Goal: Information Seeking & Learning: Learn about a topic

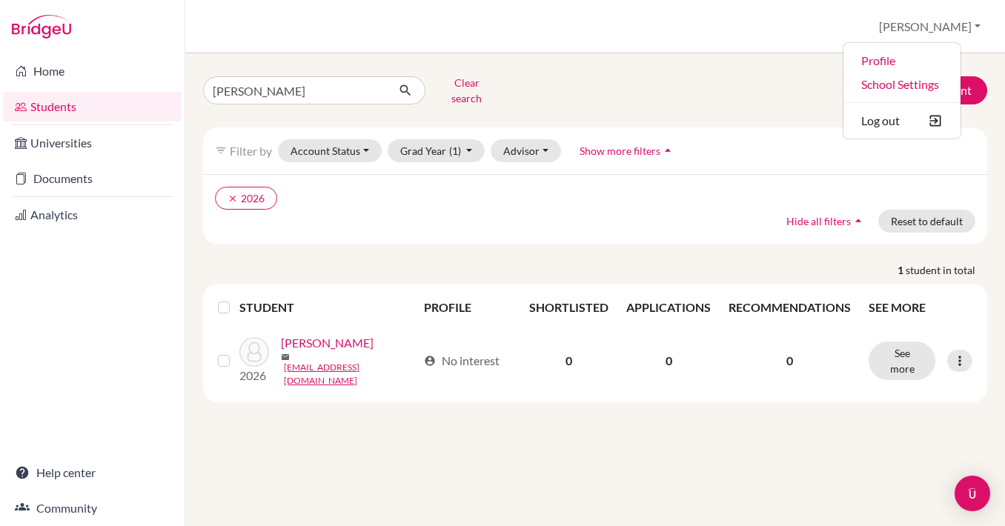
click at [537, 244] on div "[PERSON_NAME] Clear search Add student filter_list Filter by Account Status Act…" at bounding box center [595, 236] width 784 height 331
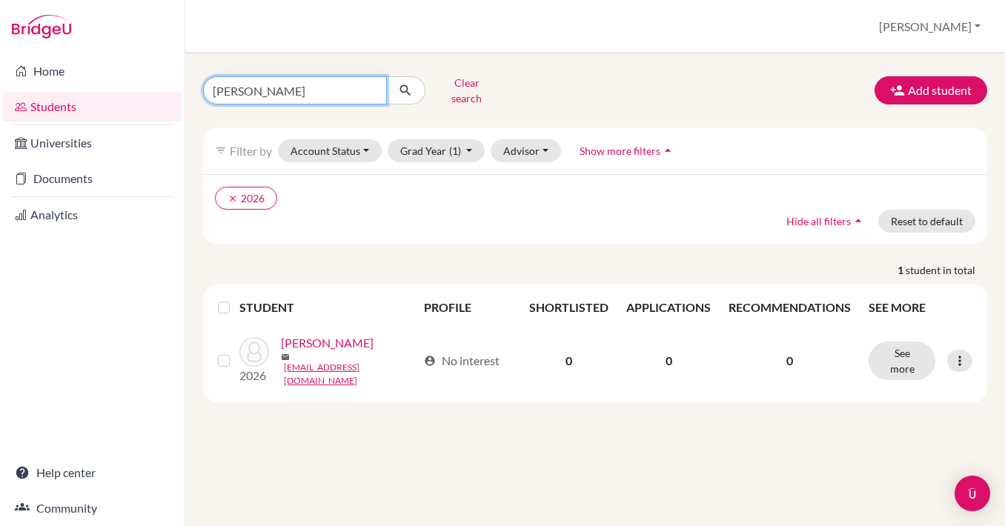
click at [248, 82] on input "[PERSON_NAME]" at bounding box center [295, 90] width 184 height 28
type input "h"
type input "Mahoro"
click at [405, 85] on button "submit" at bounding box center [405, 90] width 39 height 28
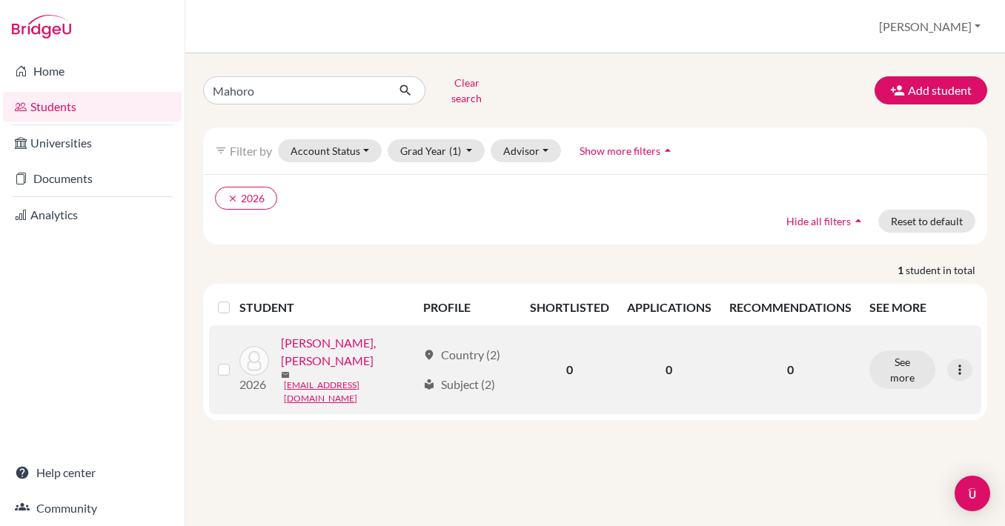
click at [358, 343] on link "[PERSON_NAME], [PERSON_NAME]" at bounding box center [349, 352] width 136 height 36
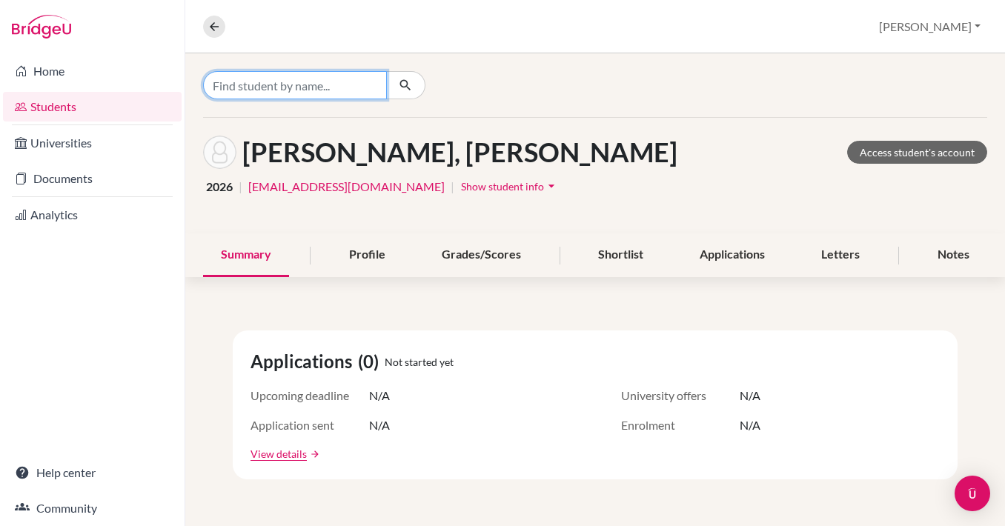
click at [338, 88] on input "Find student by name..." at bounding box center [295, 85] width 184 height 28
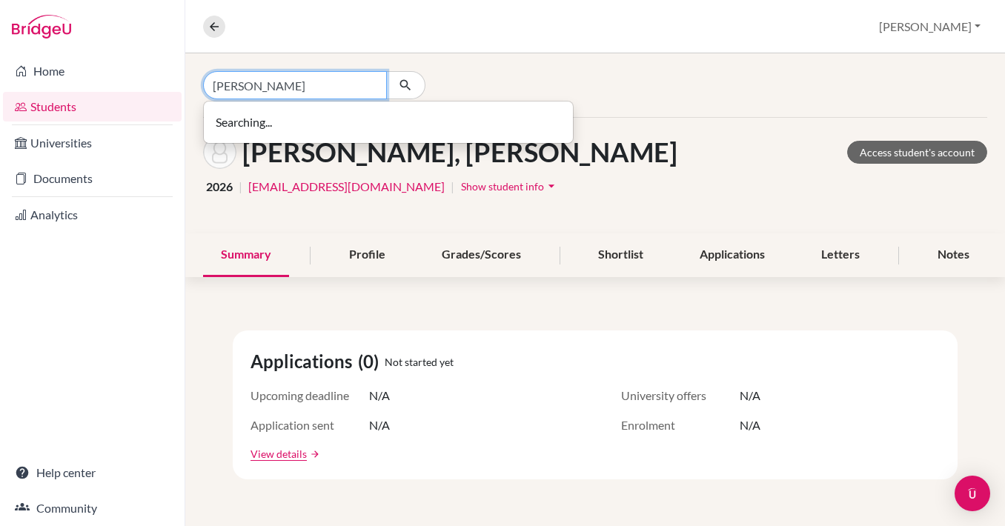
type input "[PERSON_NAME]"
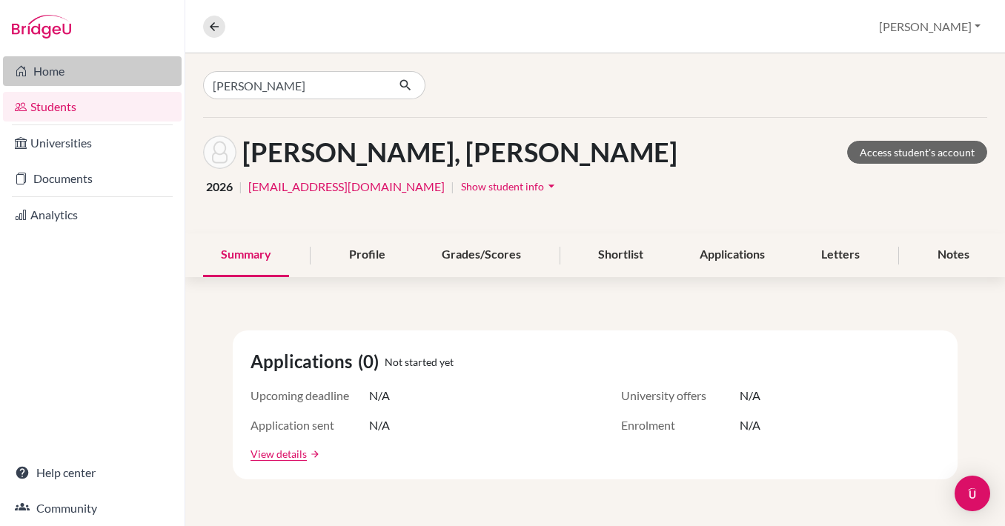
click at [70, 82] on link "Home" at bounding box center [92, 71] width 179 height 30
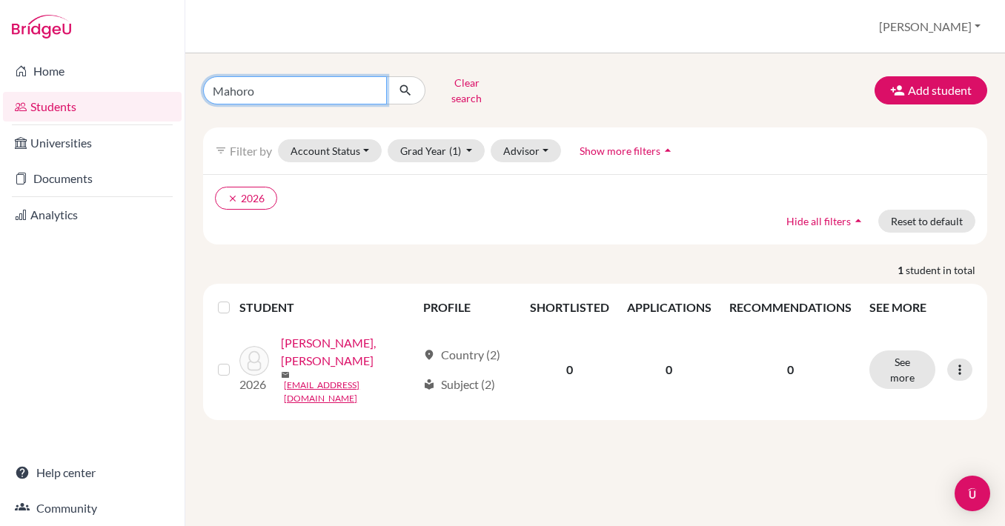
click at [275, 87] on input "Mahoro" at bounding box center [295, 90] width 184 height 28
type input "M"
type input "Samhita"
click at [405, 85] on button "submit" at bounding box center [405, 90] width 39 height 28
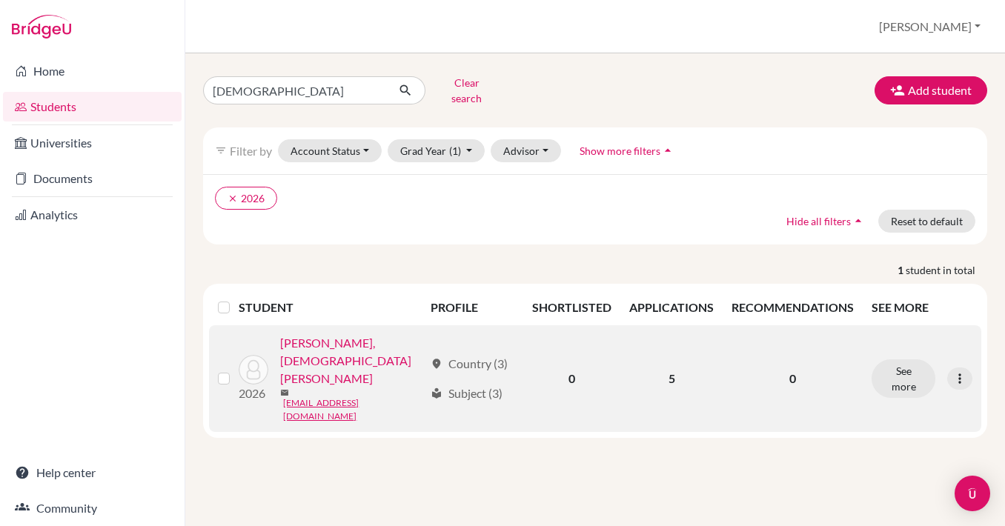
click at [358, 334] on link "UPPALAPATI, Samhita Savitri" at bounding box center [352, 360] width 144 height 53
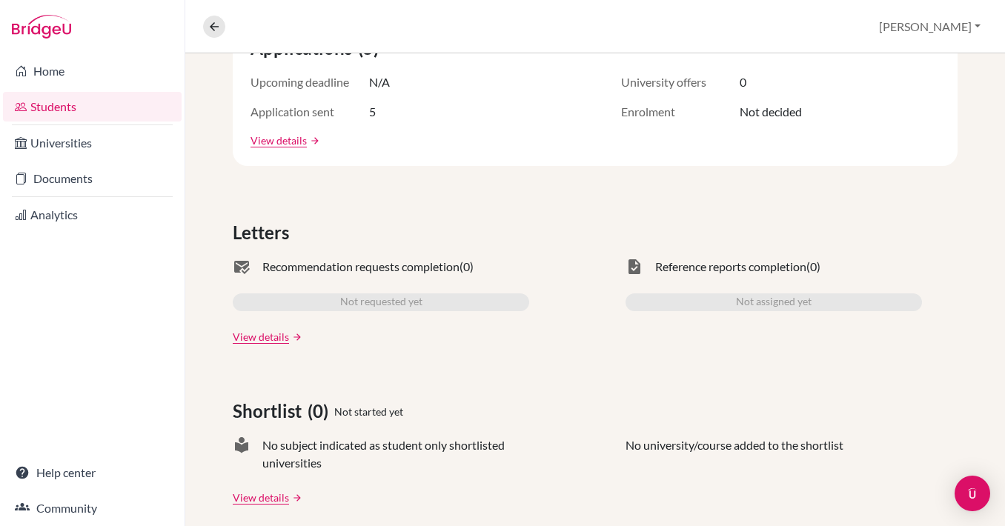
scroll to position [188, 0]
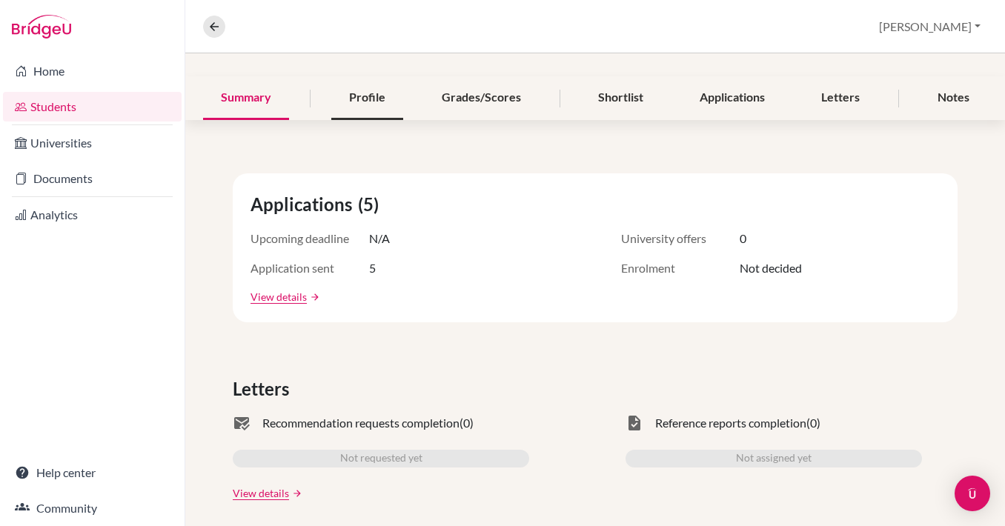
click at [374, 76] on div "Profile" at bounding box center [367, 98] width 72 height 44
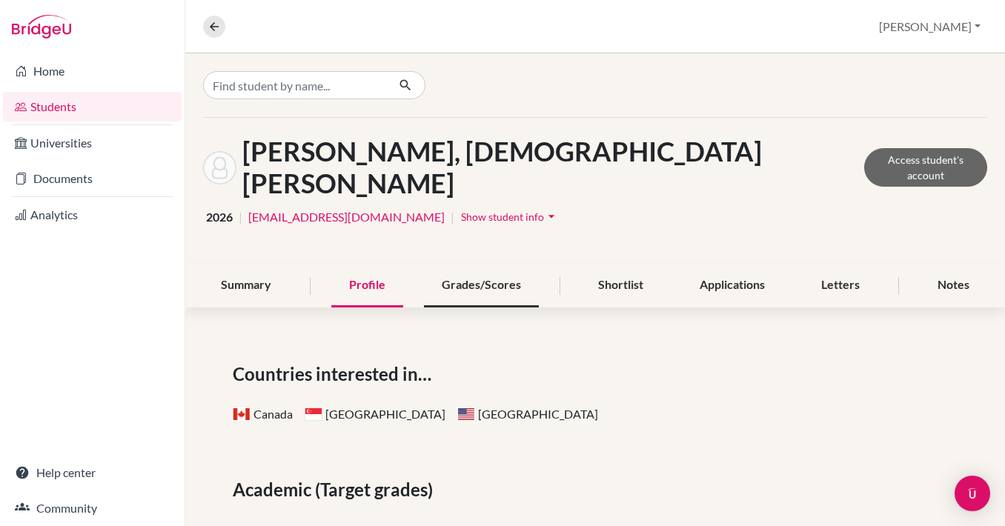
click at [489, 264] on div "Grades/Scores" at bounding box center [481, 286] width 115 height 44
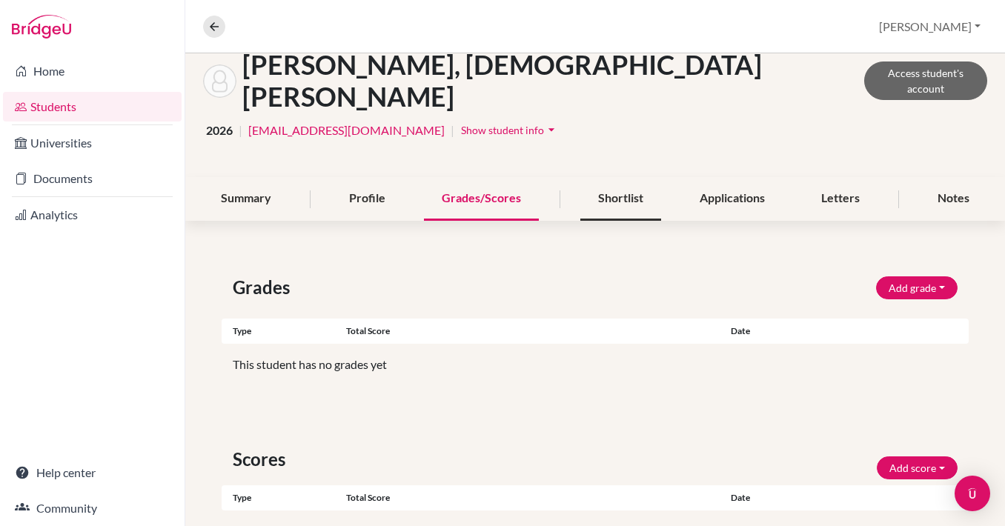
scroll to position [102, 0]
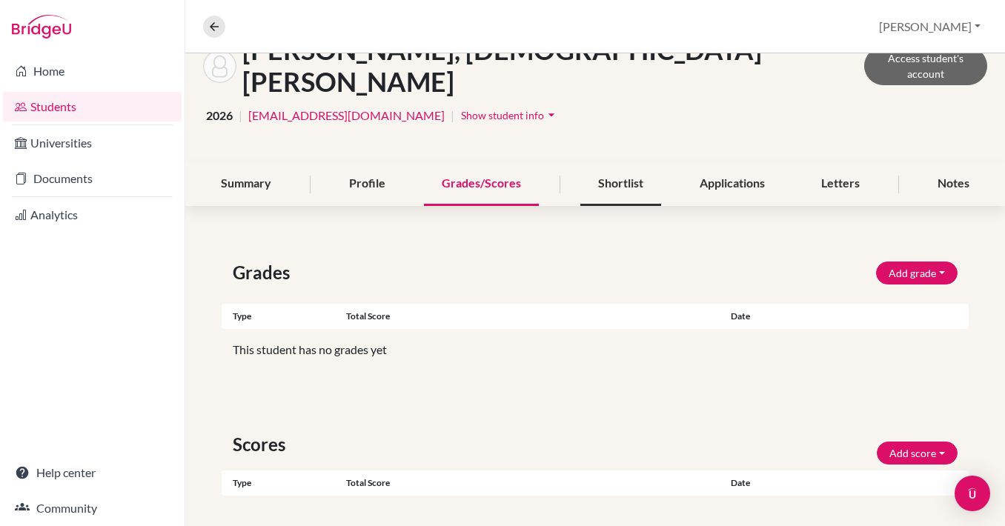
click at [618, 162] on div "Shortlist" at bounding box center [620, 184] width 81 height 44
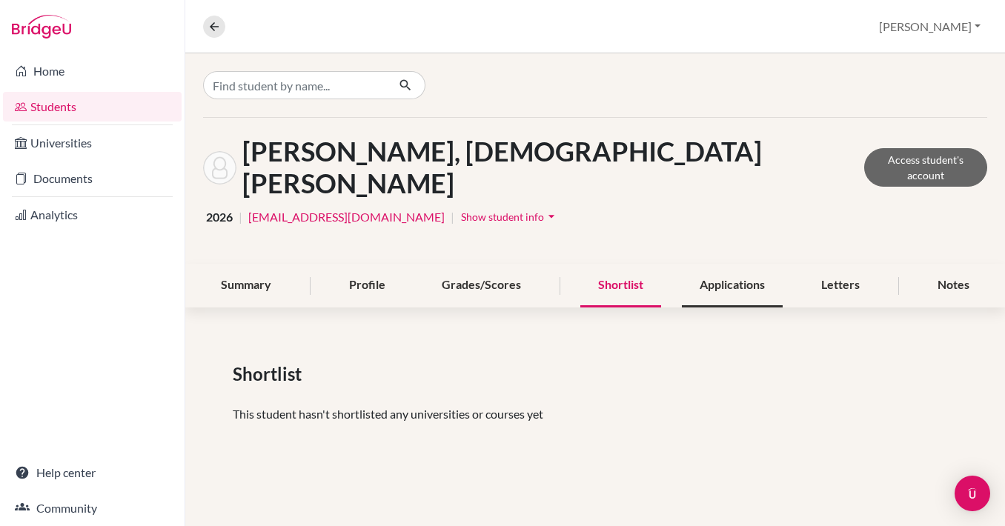
click at [718, 264] on div "Applications" at bounding box center [732, 286] width 101 height 44
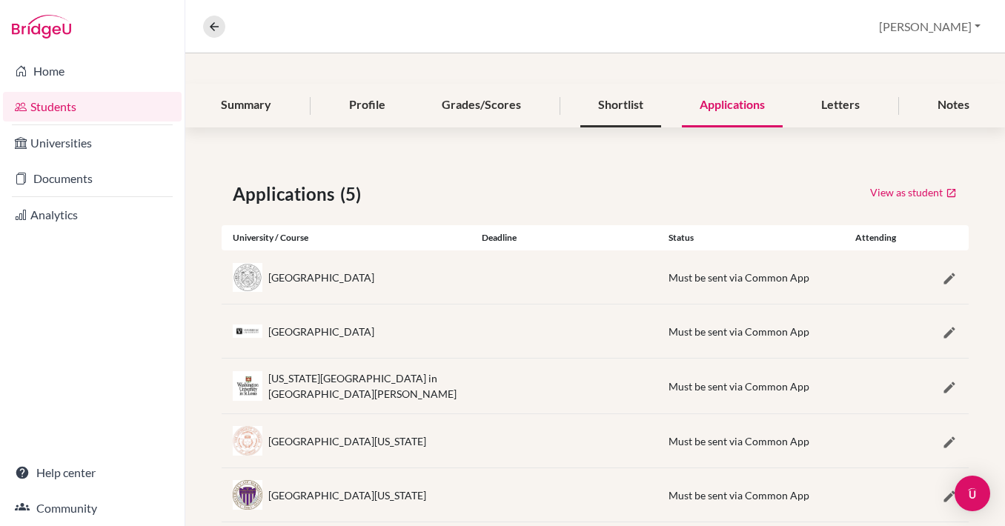
click at [617, 84] on div "Shortlist" at bounding box center [620, 106] width 81 height 44
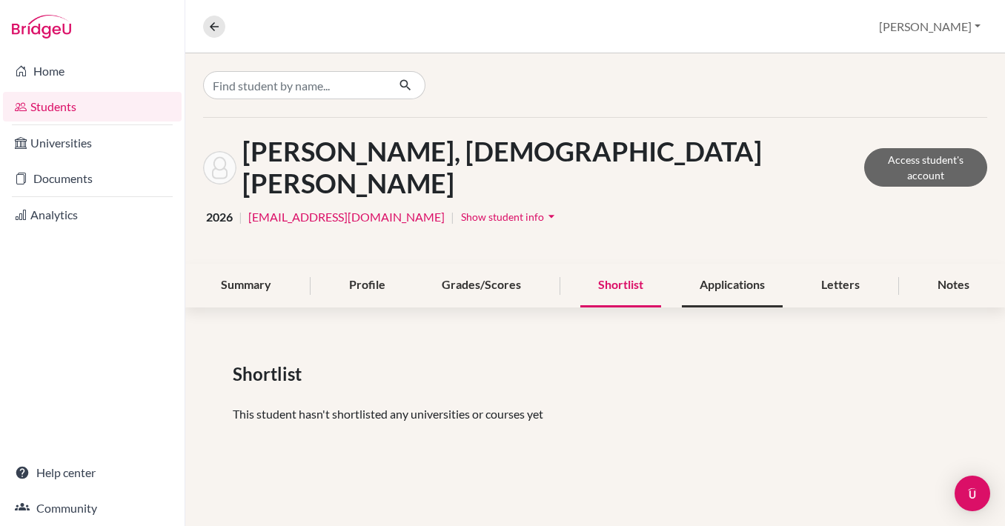
click at [732, 264] on div "Applications" at bounding box center [732, 286] width 101 height 44
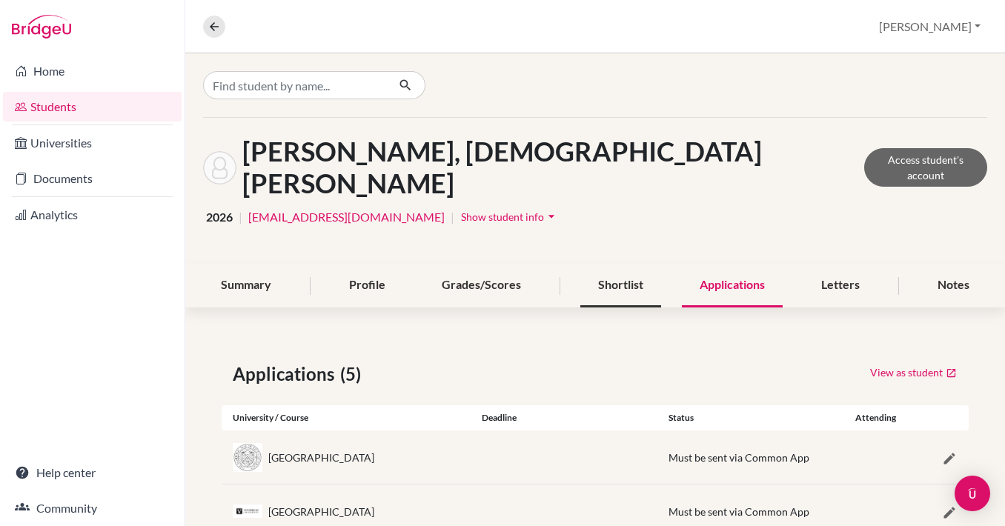
click at [614, 264] on div "Shortlist" at bounding box center [620, 286] width 81 height 44
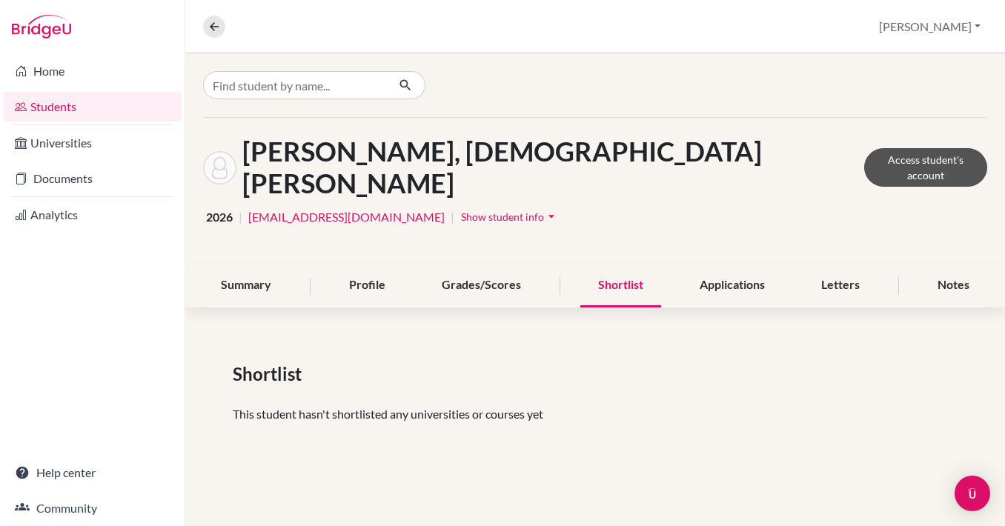
click at [890, 148] on link "Access student's account" at bounding box center [925, 167] width 123 height 39
